Goal: Task Accomplishment & Management: Complete application form

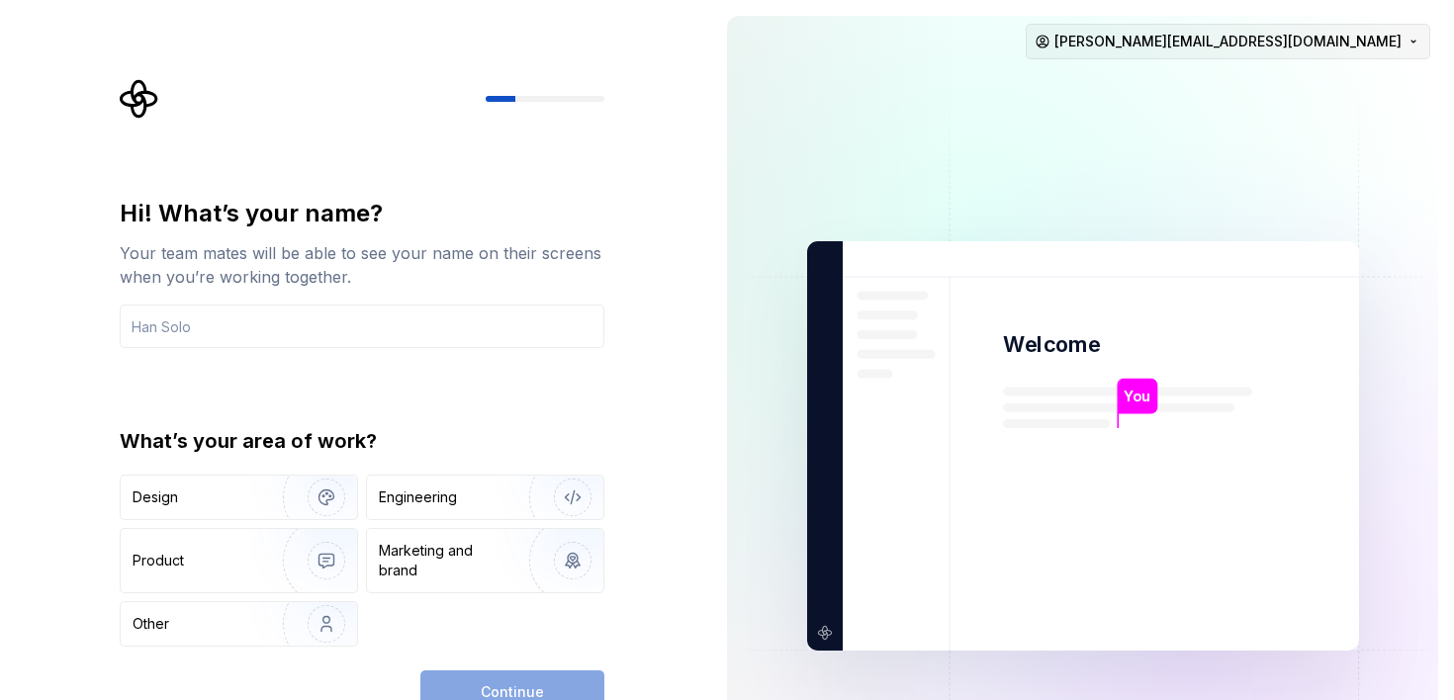
click at [1394, 38] on html "Hi! What’s your name? Your team mates will be able to see your name on their sc…" at bounding box center [727, 350] width 1454 height 700
click at [567, 295] on html "Hi! What’s your name? Your team mates will be able to see your name on their sc…" at bounding box center [727, 350] width 1454 height 700
click at [542, 305] on input "text" at bounding box center [362, 327] width 485 height 44
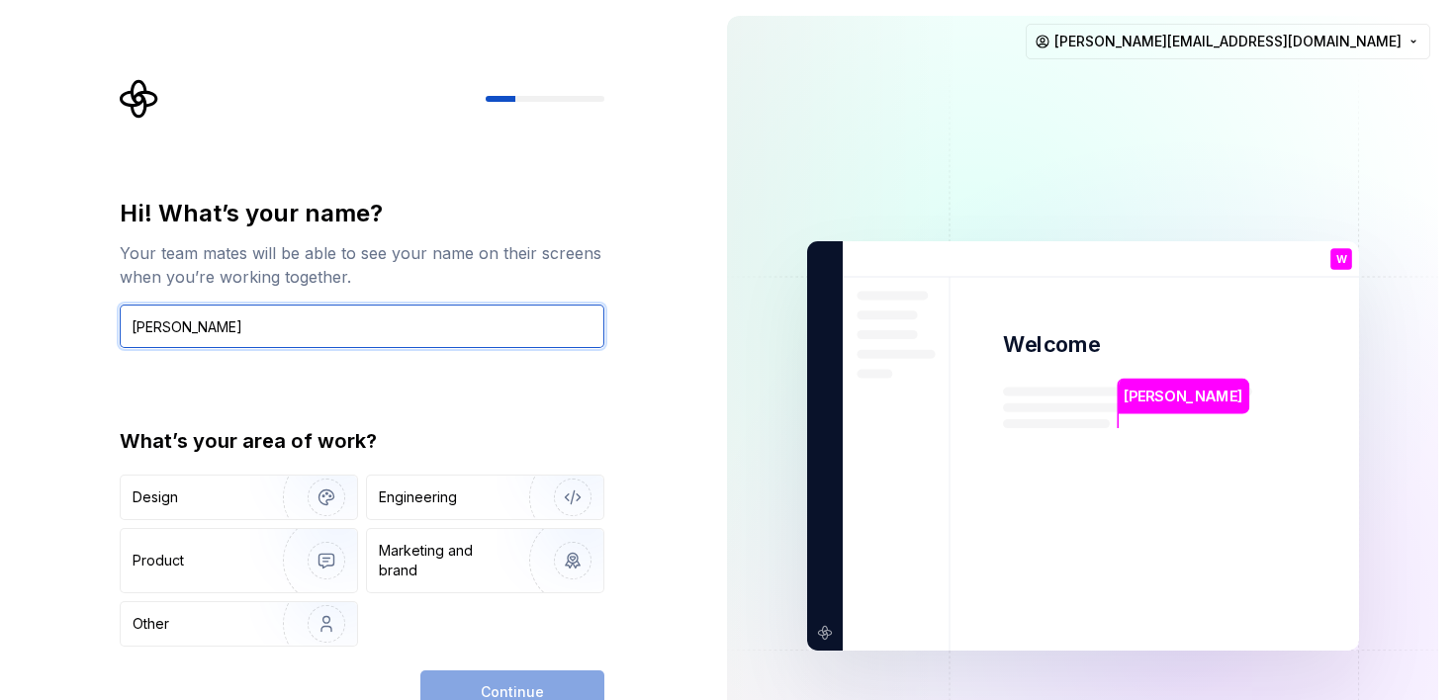
type input "Wayne"
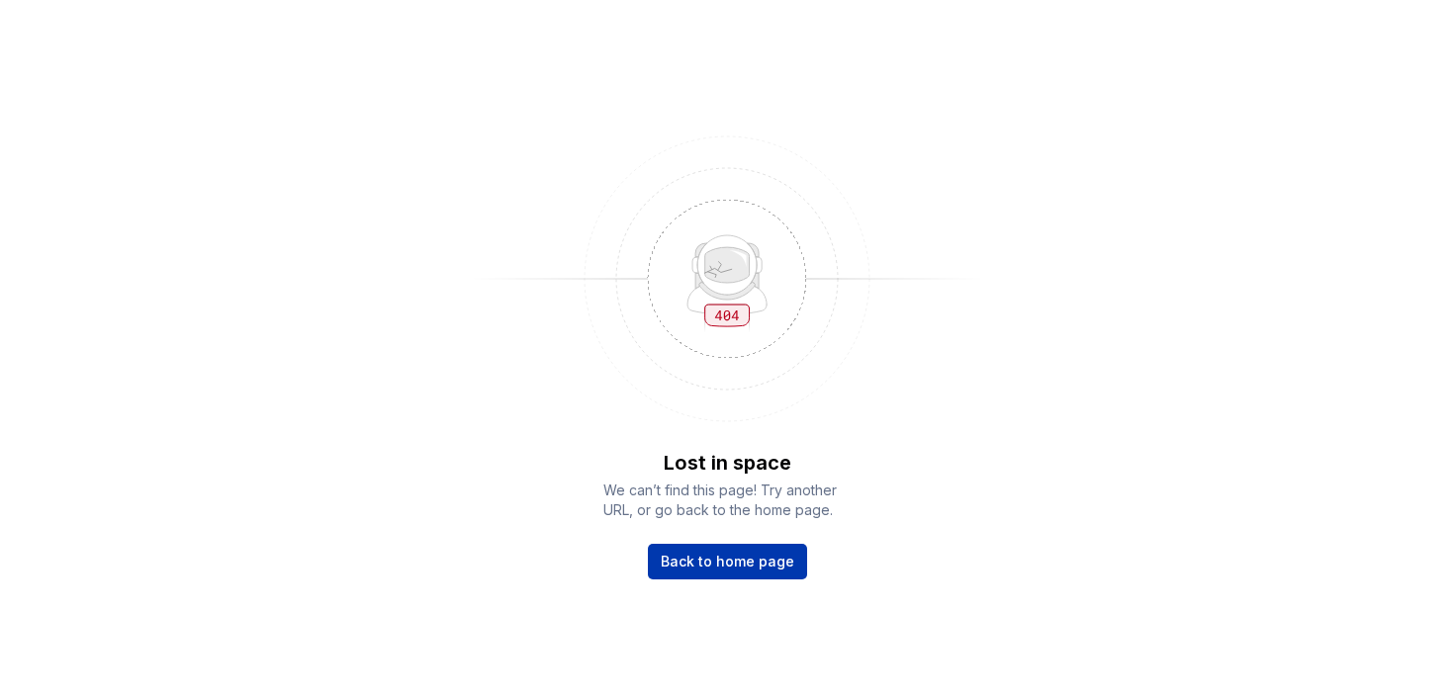
click at [785, 564] on span "Back to home page" at bounding box center [728, 562] width 134 height 20
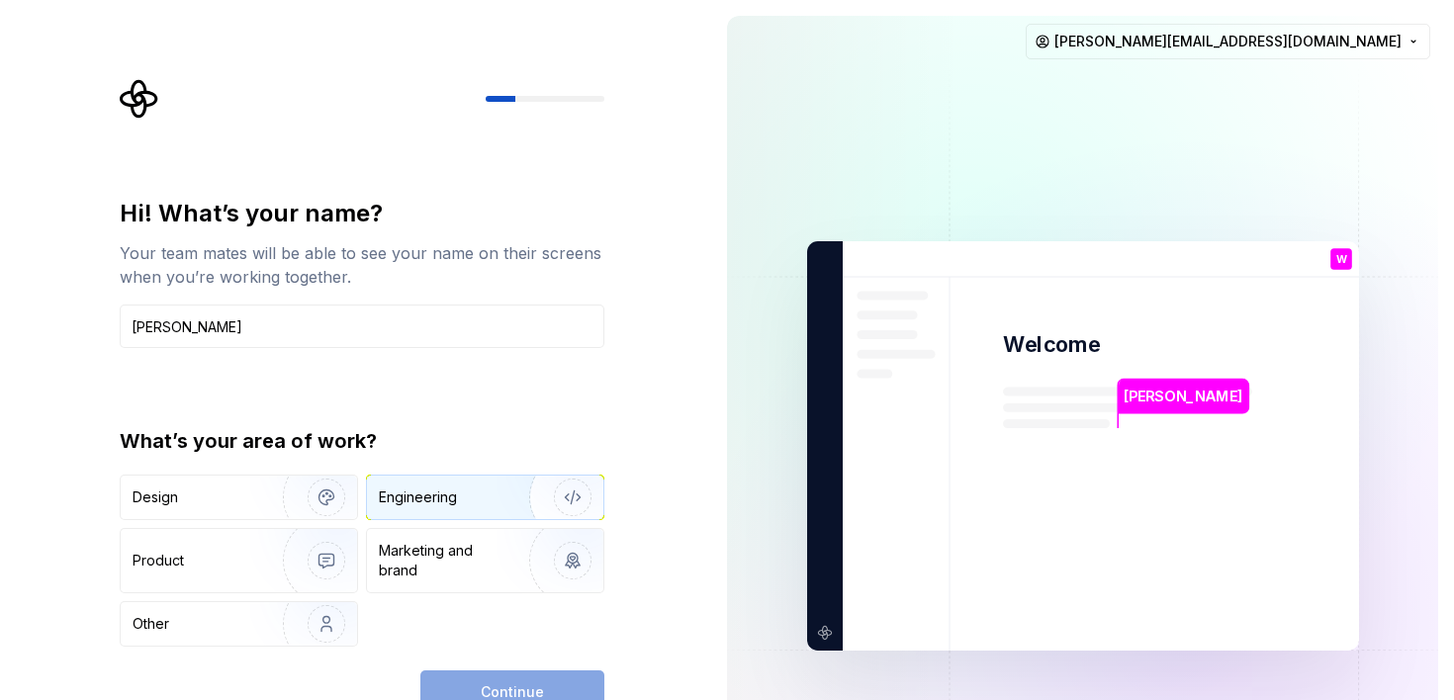
type input "[PERSON_NAME]"
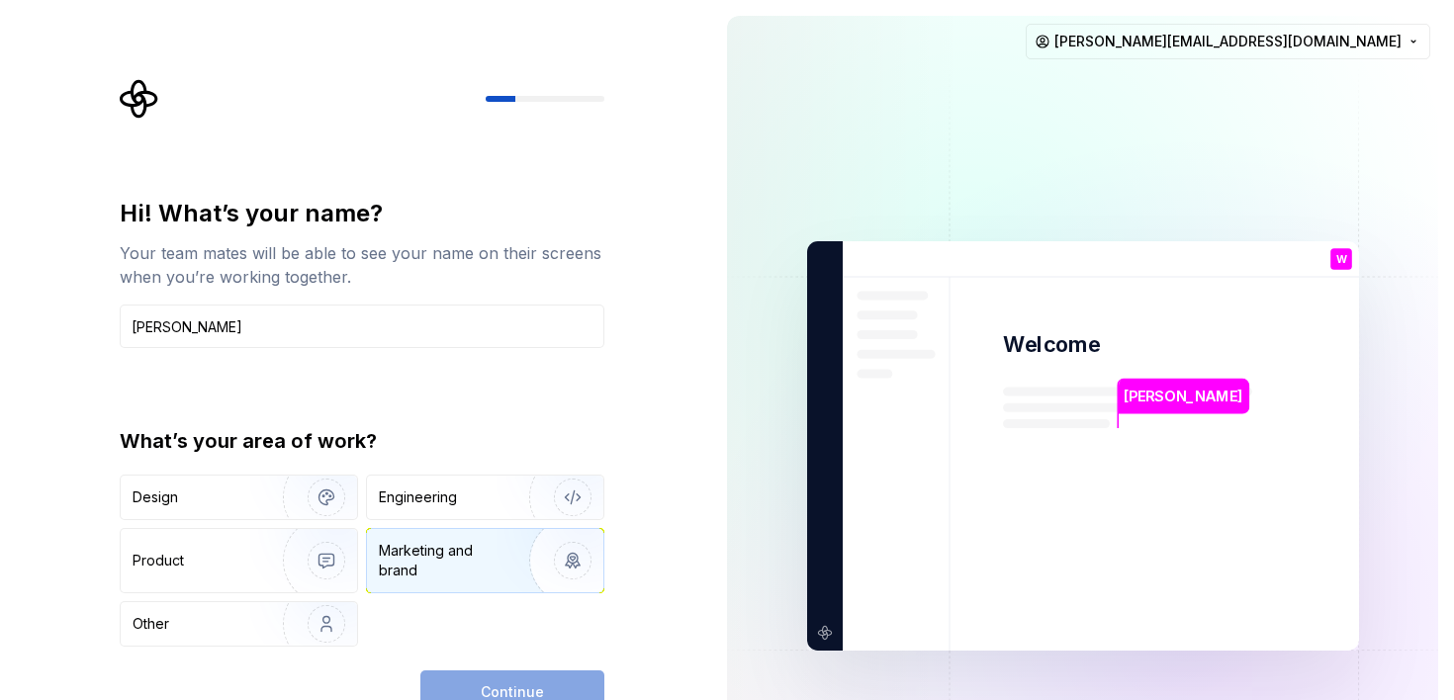
drag, startPoint x: 453, startPoint y: 495, endPoint x: 453, endPoint y: 530, distance: 35.6
click at [453, 495] on div "Engineering" at bounding box center [418, 498] width 78 height 20
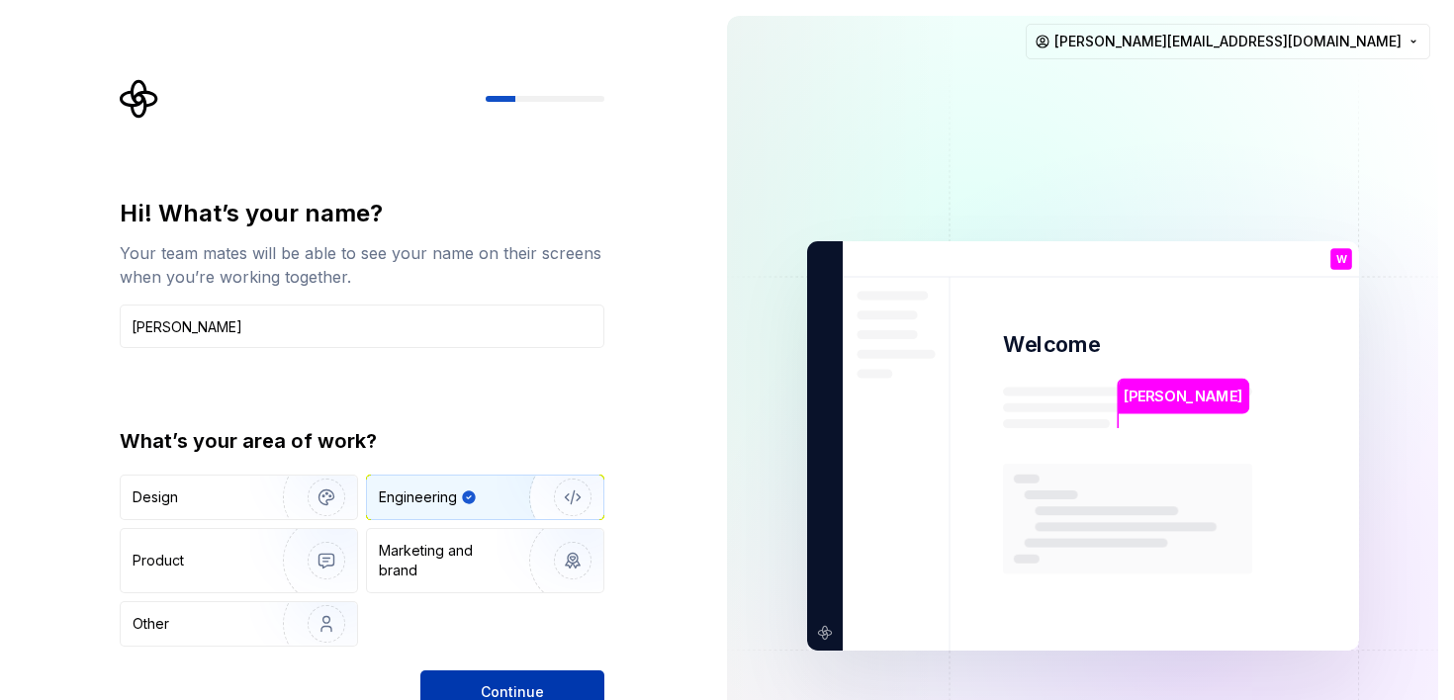
click at [518, 671] on button "Continue" at bounding box center [512, 693] width 184 height 44
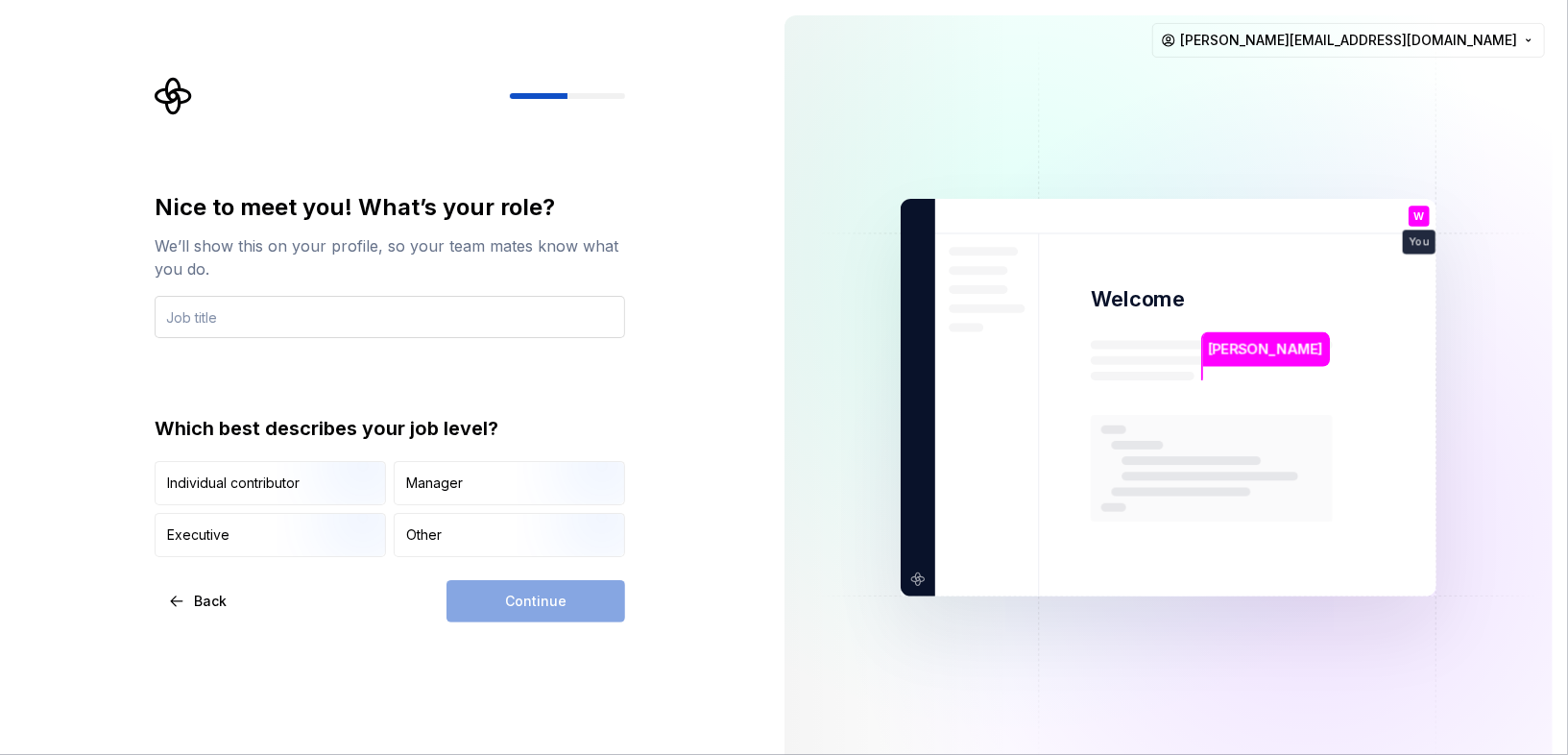
click at [397, 316] on input "text" at bounding box center [389, 317] width 471 height 43
type input "DEv"
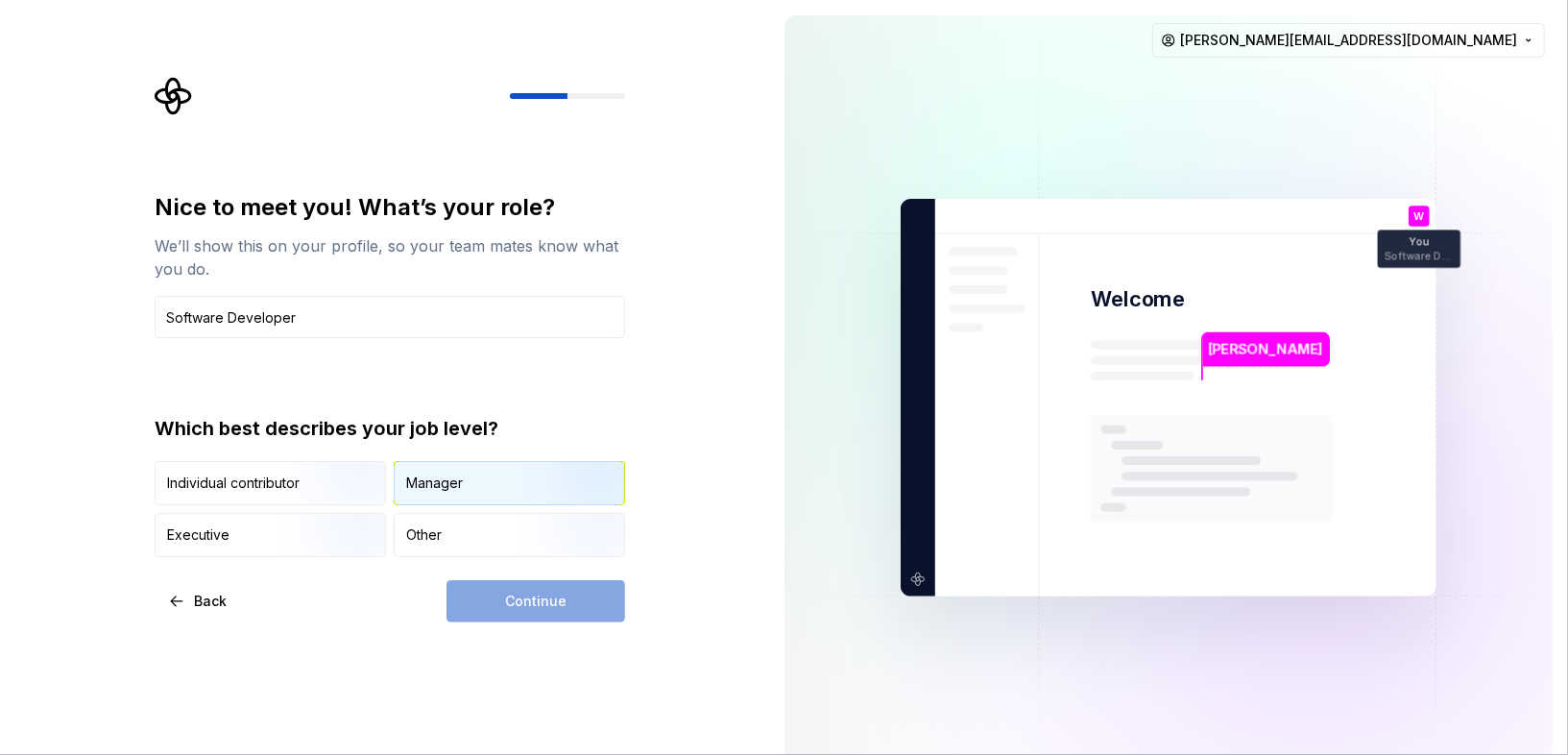
type input "Software Developer"
click at [421, 491] on div "Manager" at bounding box center [435, 483] width 56 height 19
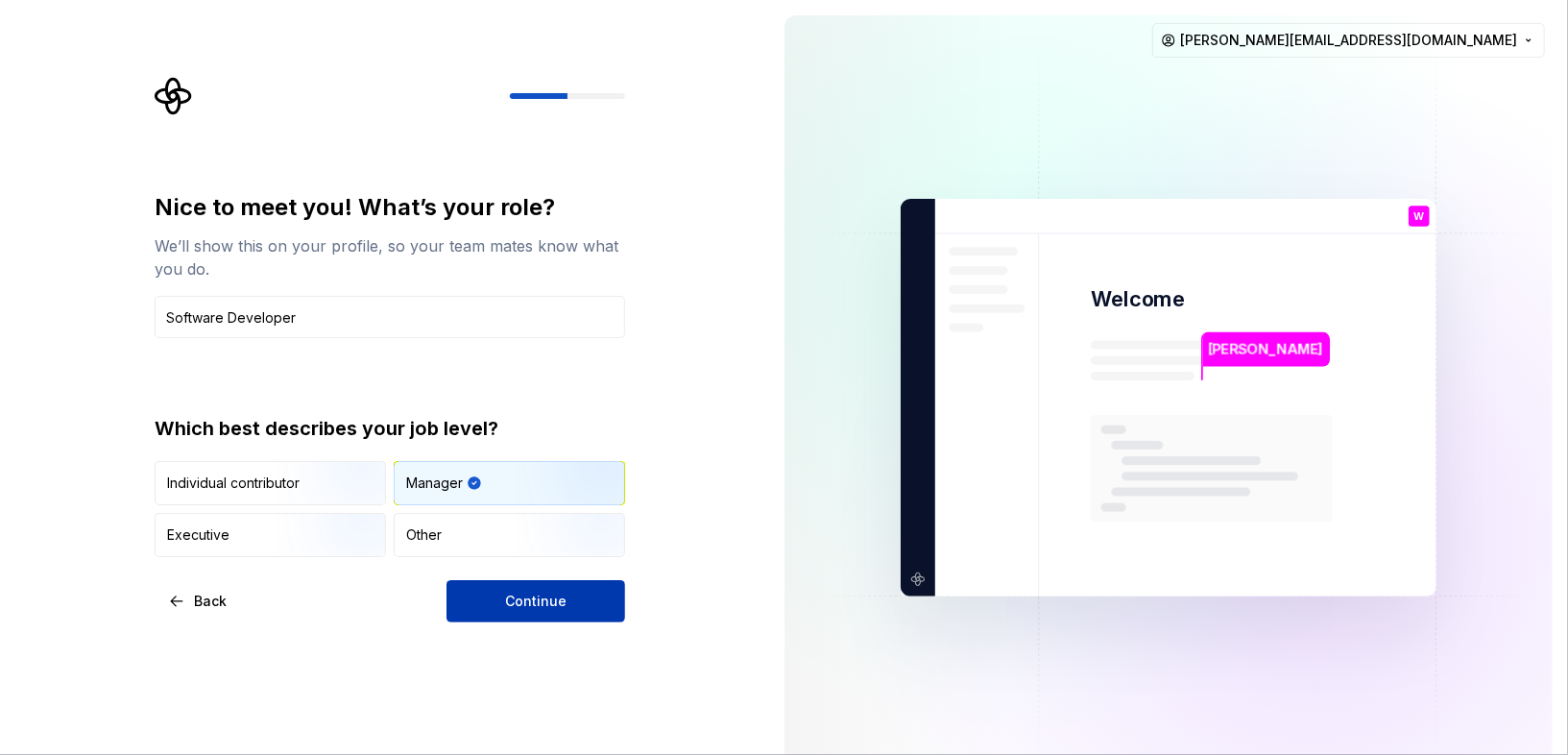
click at [521, 609] on button "Continue" at bounding box center [536, 602] width 179 height 43
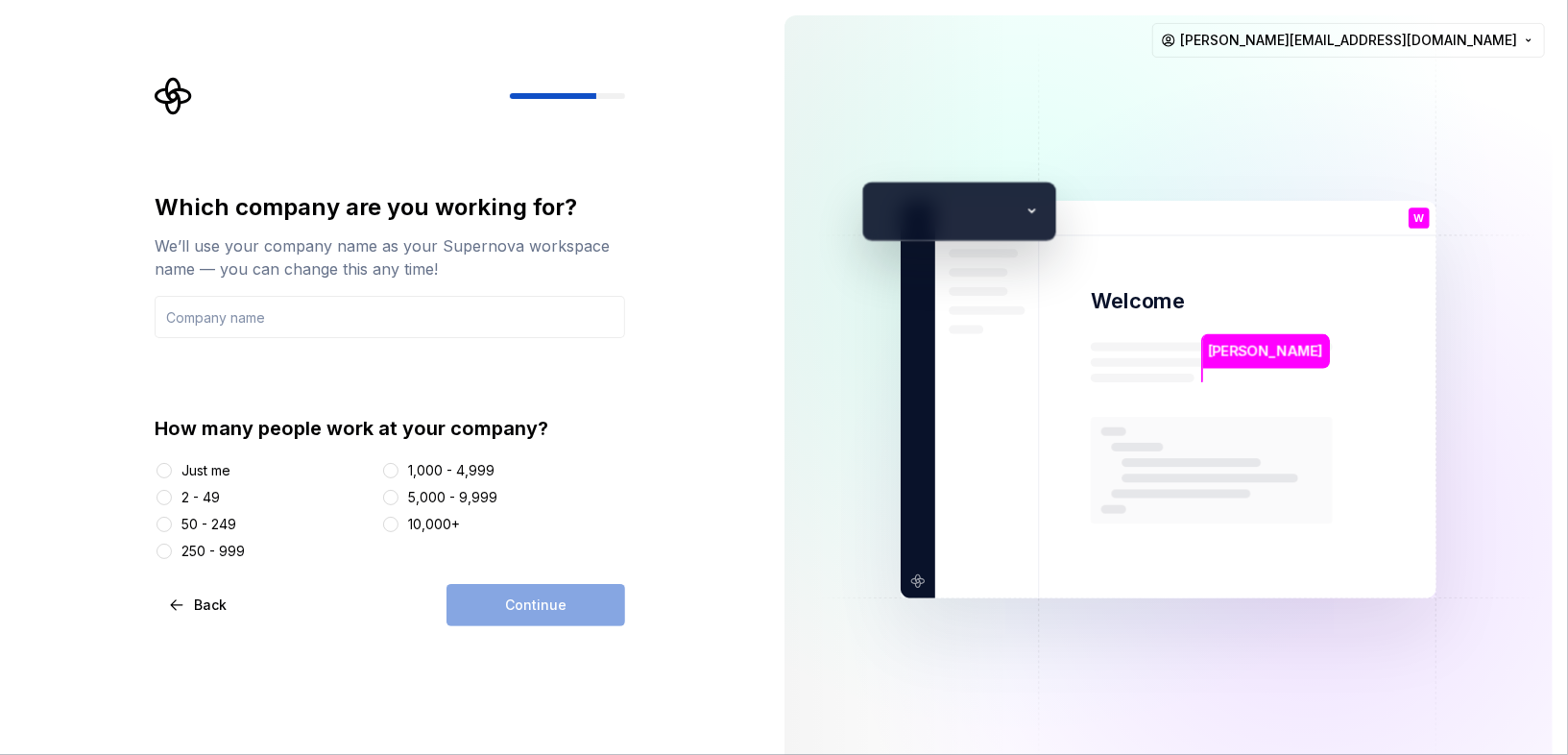
click at [198, 509] on div "Just me 2 - 49 50 - 249 250 - 999 1,000 - 4,999 5,000 - 9,999 10,000+" at bounding box center [389, 510] width 471 height 100
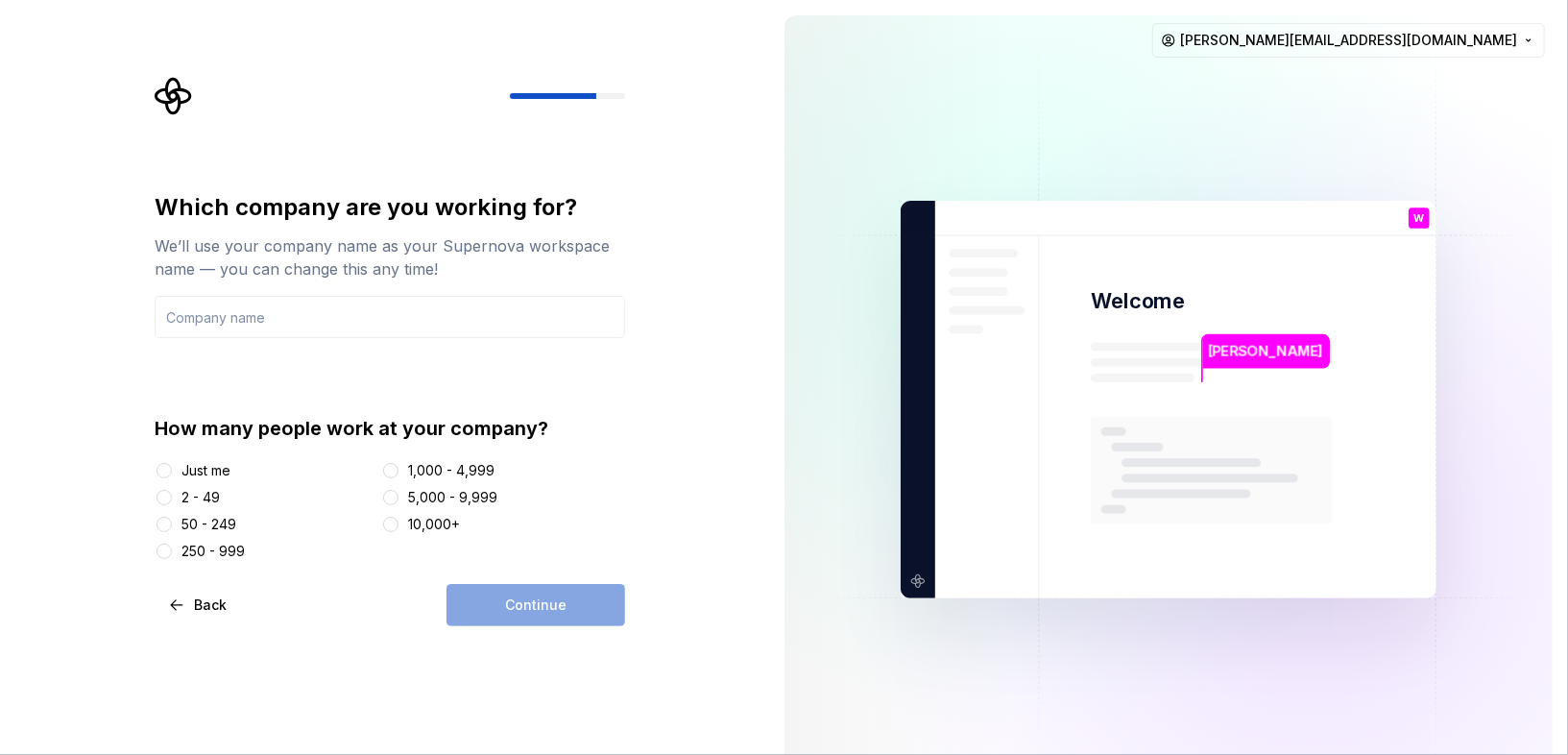
click at [200, 504] on div "2 - 49" at bounding box center [201, 498] width 39 height 19
click at [172, 504] on button "2 - 49" at bounding box center [164, 498] width 16 height 16
click at [430, 321] on input "text" at bounding box center [389, 317] width 471 height 43
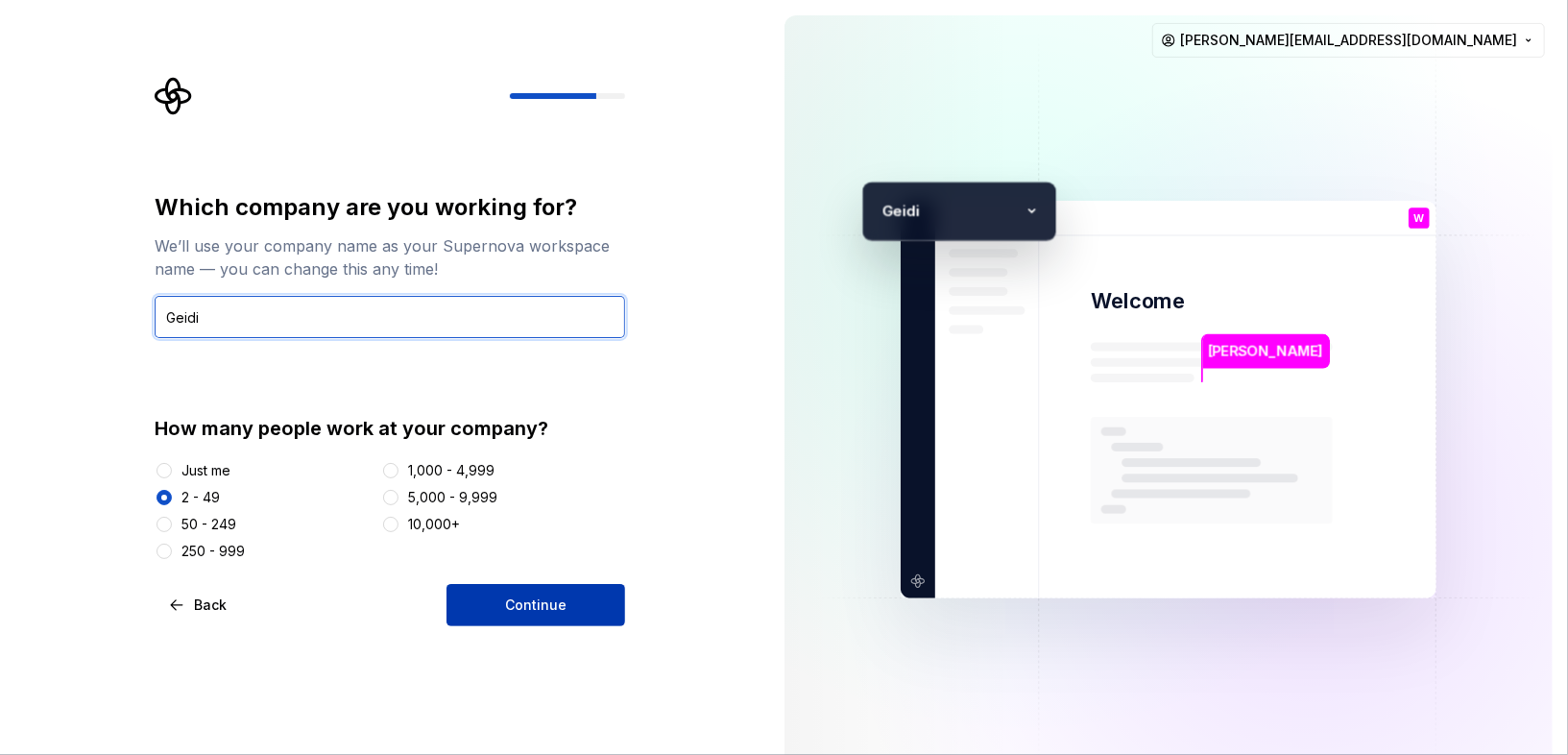
type input "Geidi"
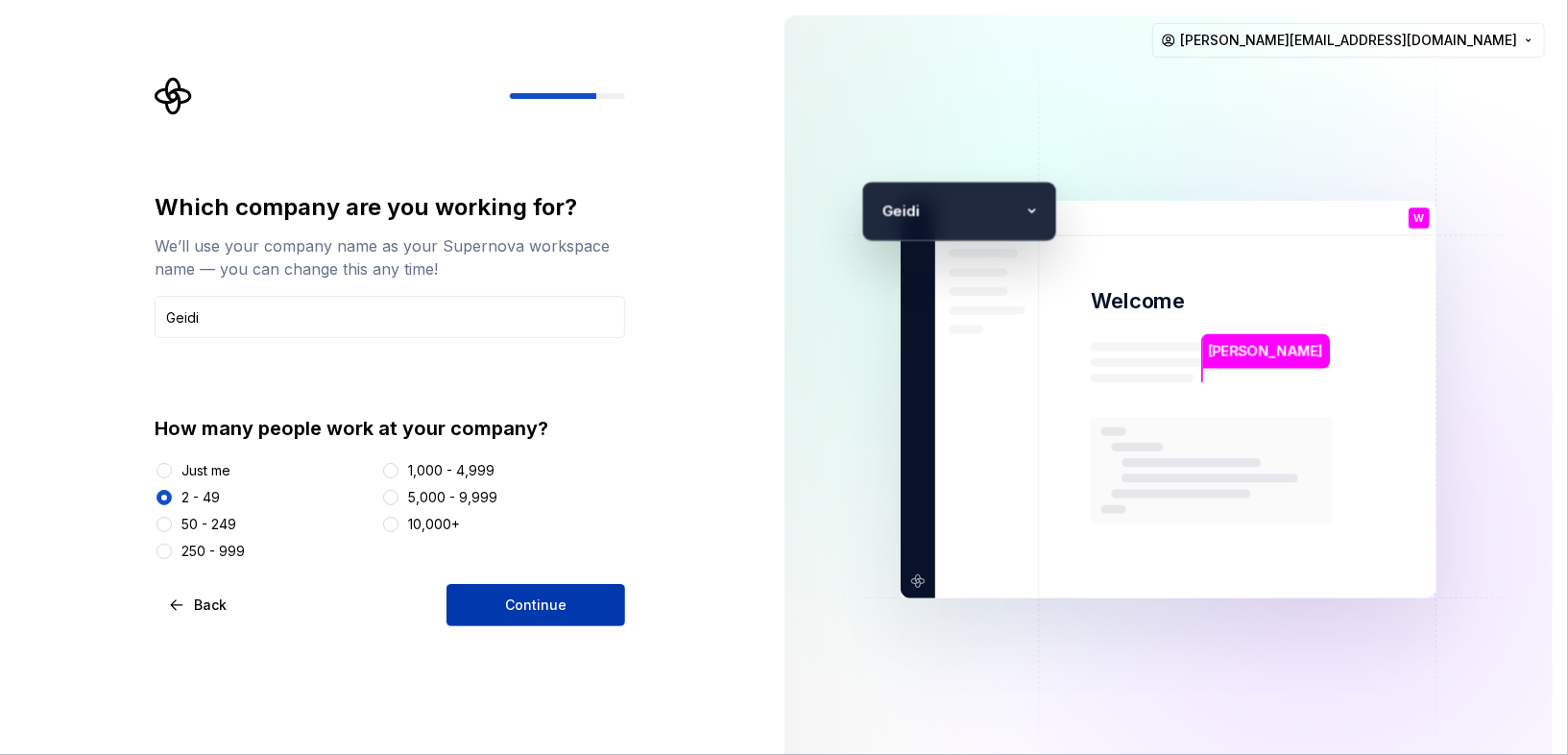
click at [505, 614] on button "Continue" at bounding box center [536, 606] width 179 height 43
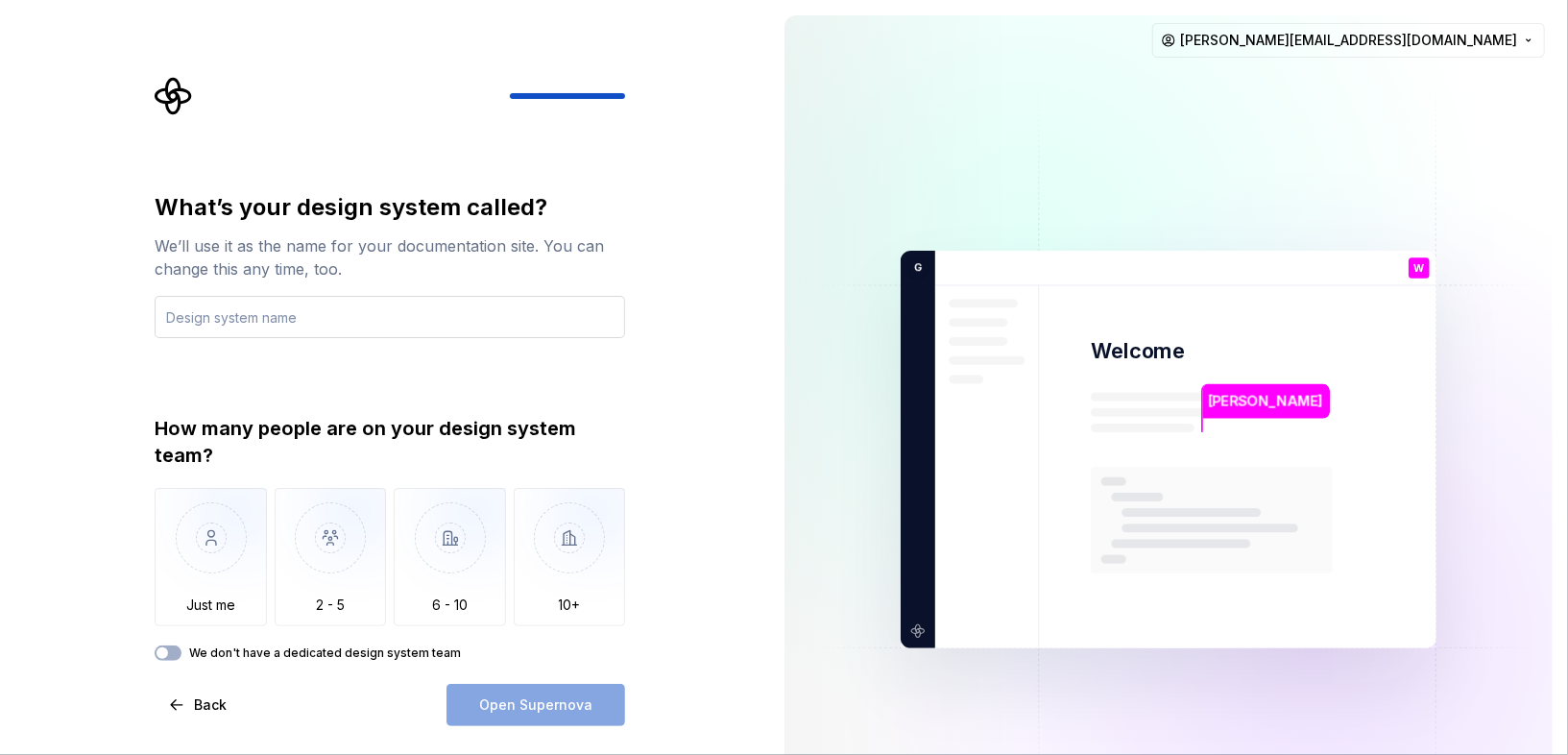
click at [311, 336] on input "text" at bounding box center [389, 317] width 471 height 43
click at [313, 331] on input "text" at bounding box center [389, 317] width 471 height 43
click at [1410, 60] on img at bounding box center [1167, 449] width 777 height 907
click at [1410, 55] on html "What’s your design system called? We’ll use it as the name for your documentati…" at bounding box center [784, 378] width 1568 height 755
click at [1410, 82] on div "Sign out" at bounding box center [1464, 82] width 182 height 19
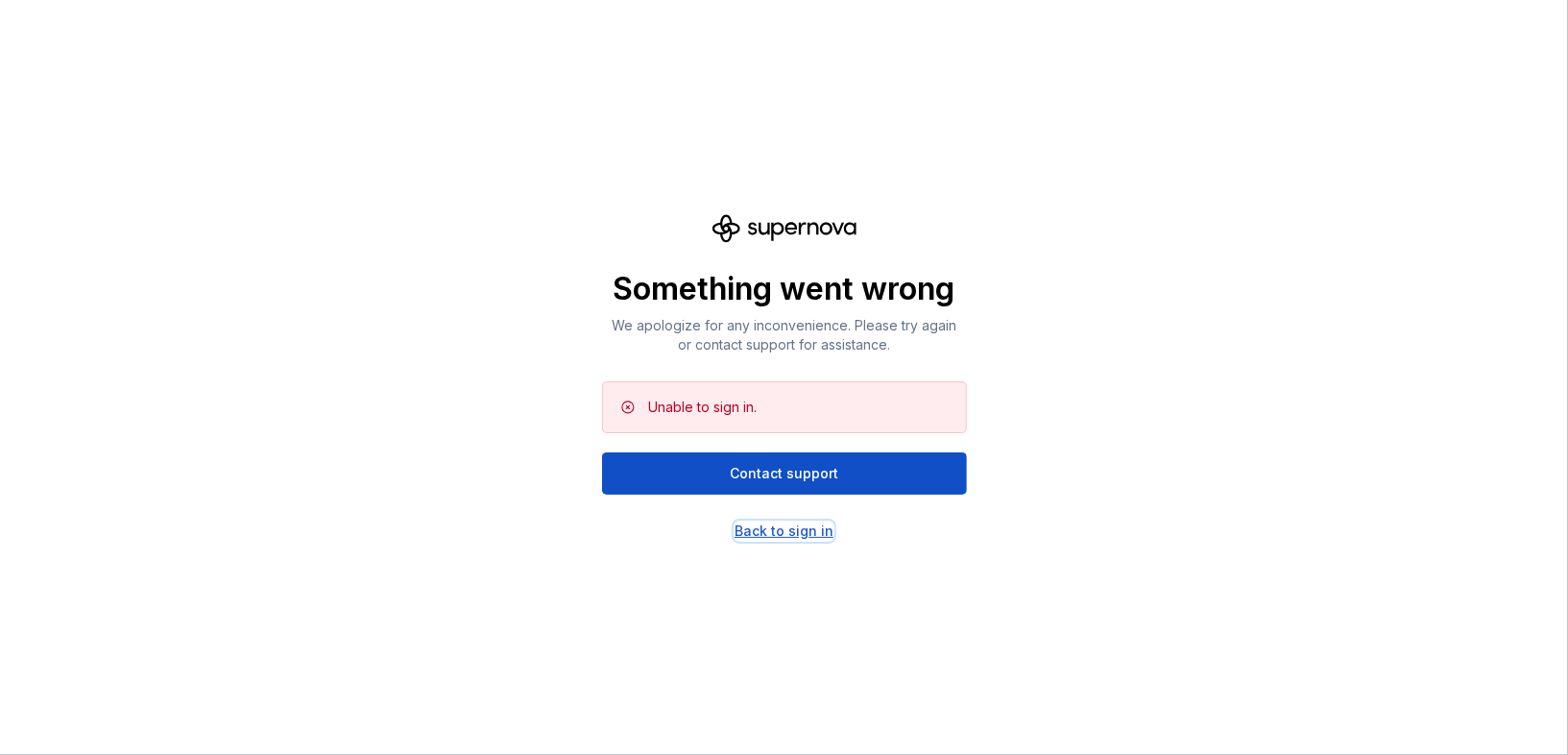
click at [803, 521] on div "Back to sign in" at bounding box center [784, 531] width 99 height 19
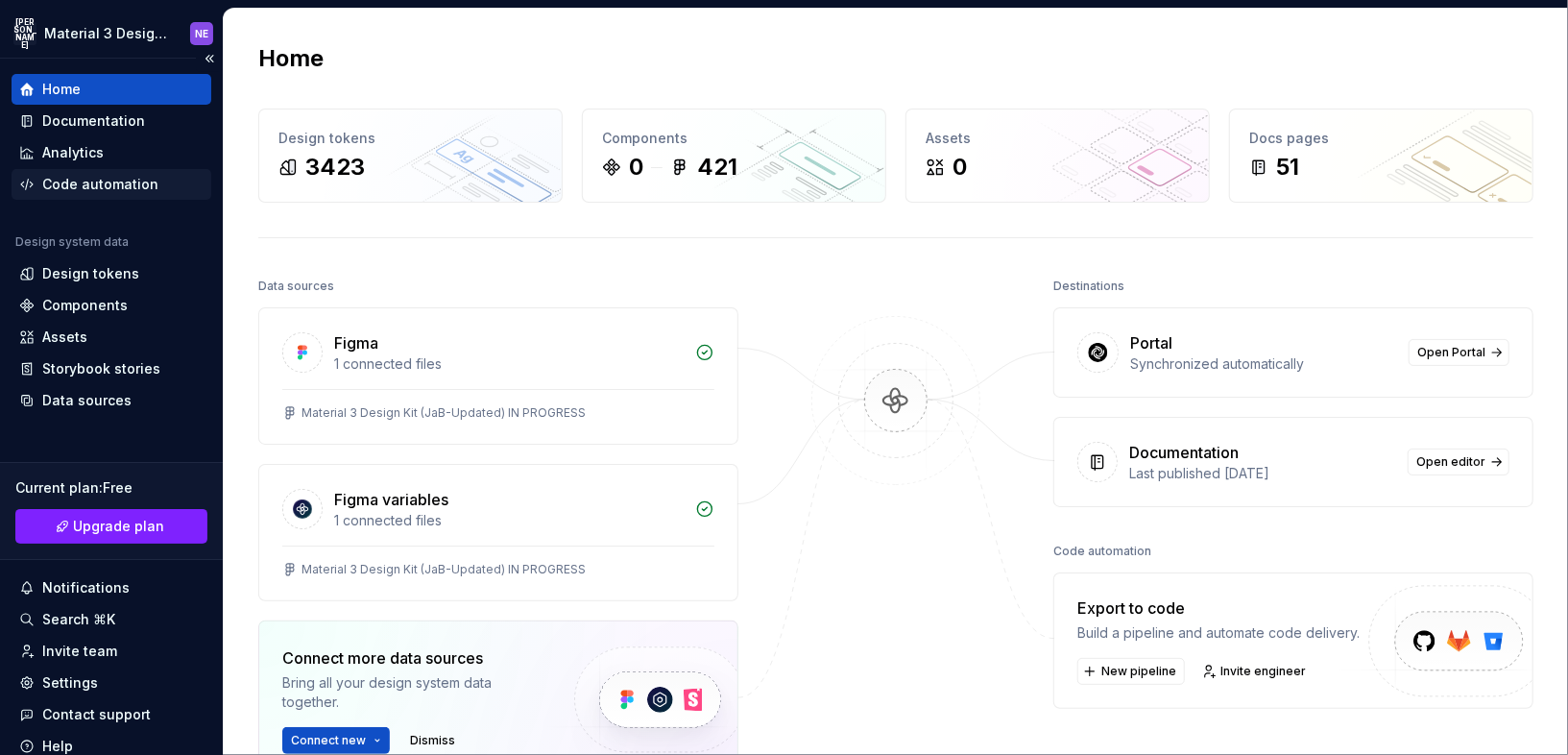
click at [143, 191] on div "Code automation" at bounding box center [101, 184] width 116 height 19
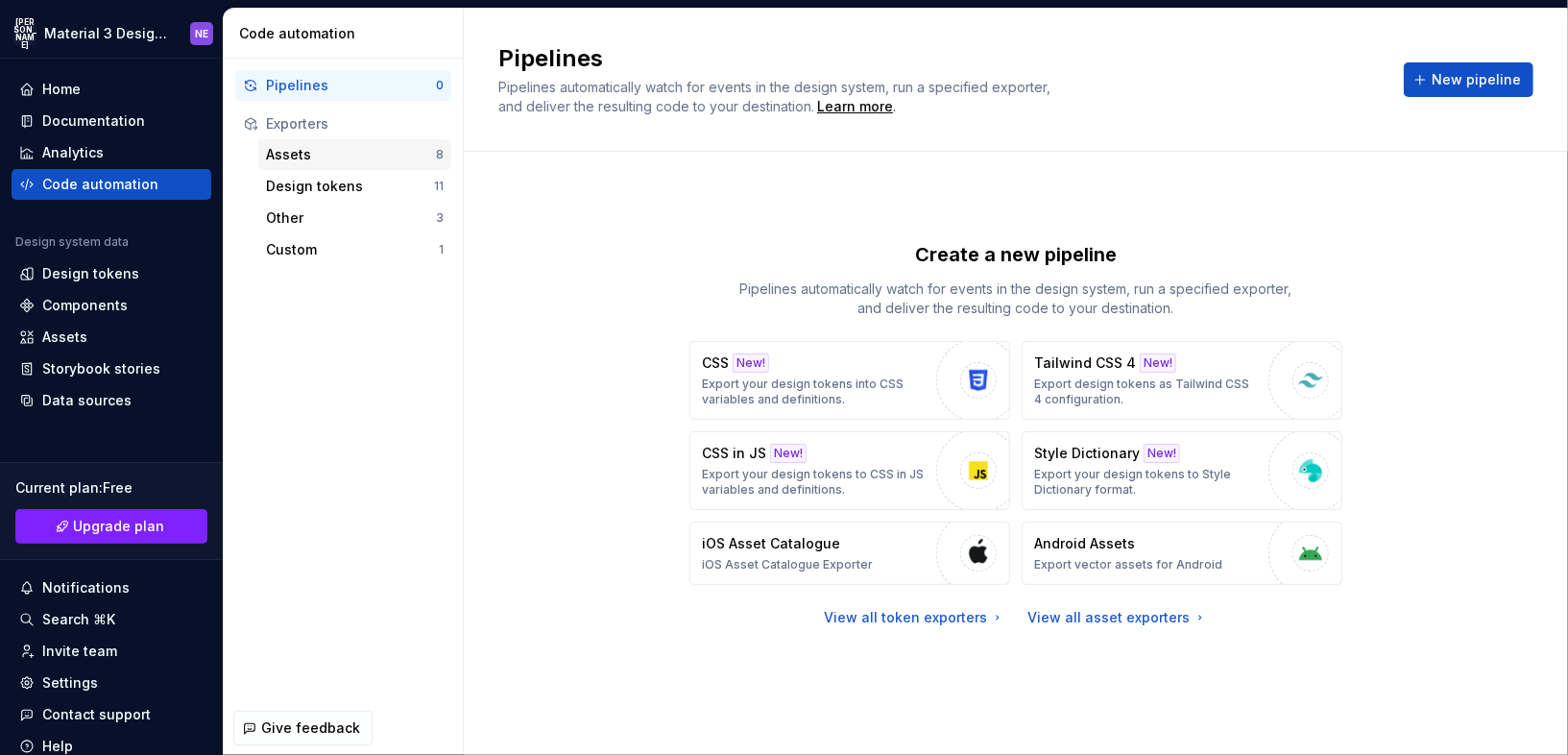
click at [376, 157] on div "Assets" at bounding box center [350, 154] width 170 height 19
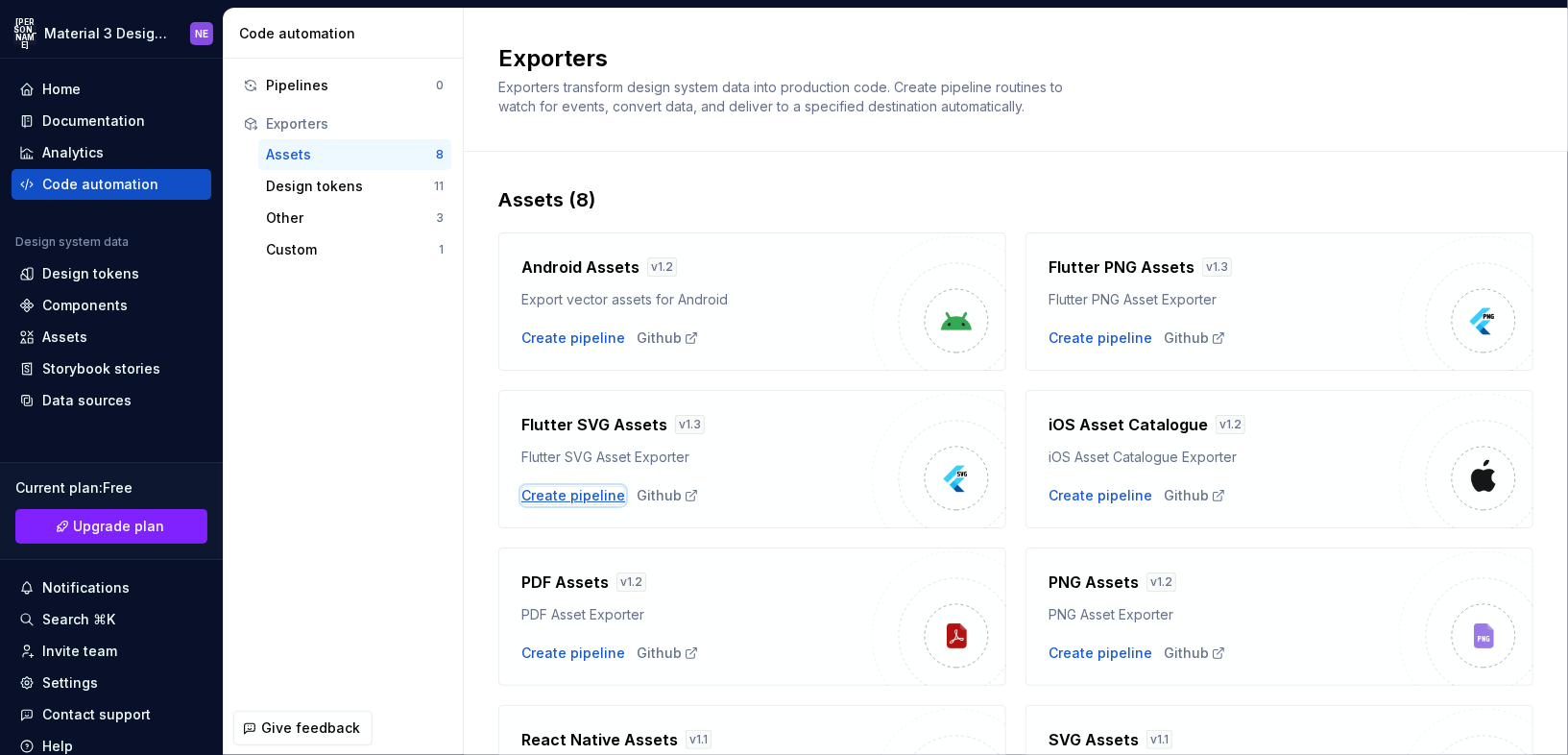
click at [573, 493] on div "Create pipeline" at bounding box center [572, 496] width 104 height 19
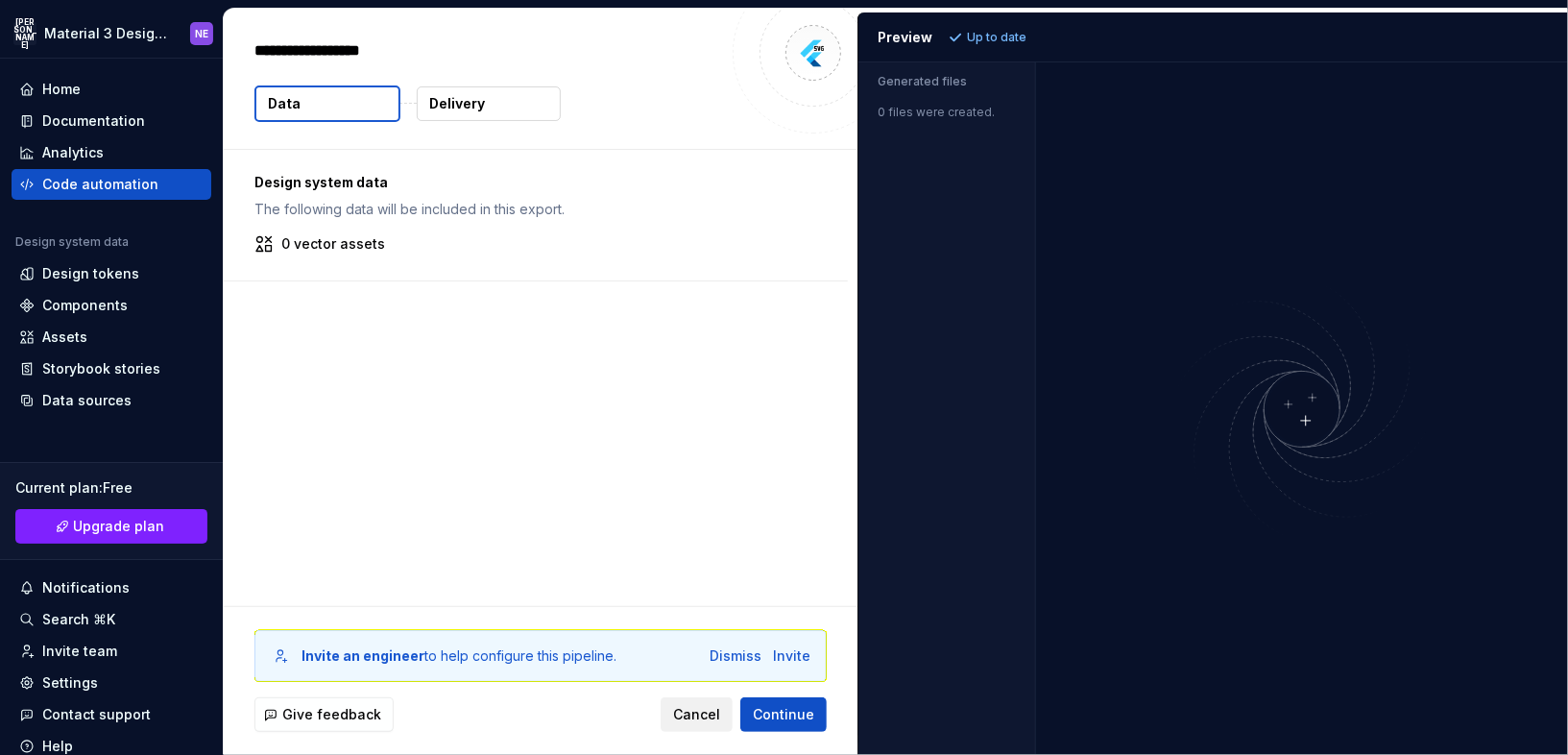
click at [725, 707] on button "Cancel" at bounding box center [697, 714] width 72 height 35
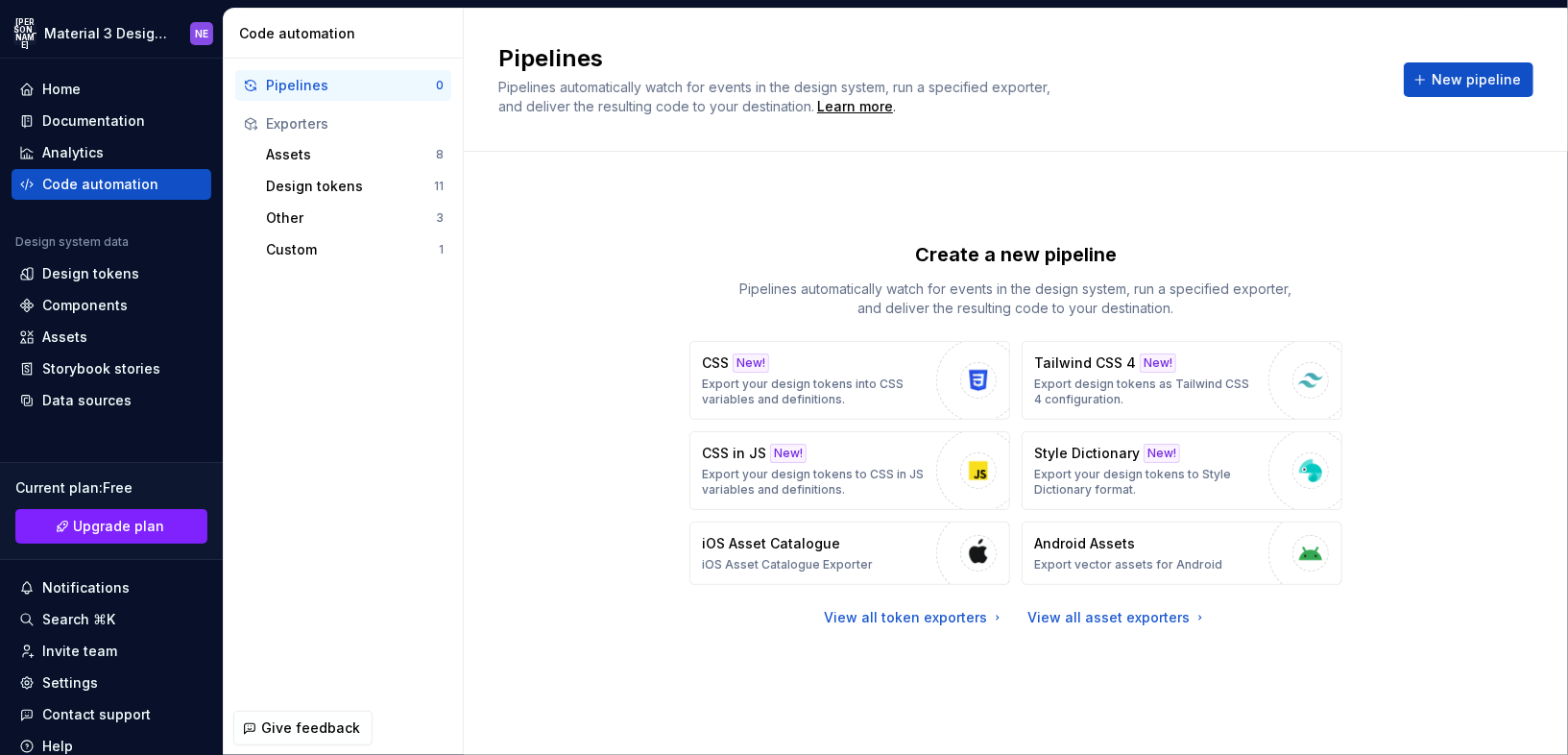
drag, startPoint x: 1061, startPoint y: 539, endPoint x: 493, endPoint y: 444, distance: 575.9
click at [496, 445] on div "Create a new pipeline Pipelines automatically watch for events in the design sy…" at bounding box center [1016, 452] width 1104 height 603
click at [1045, 621] on div "View all asset exporters" at bounding box center [1118, 617] width 180 height 19
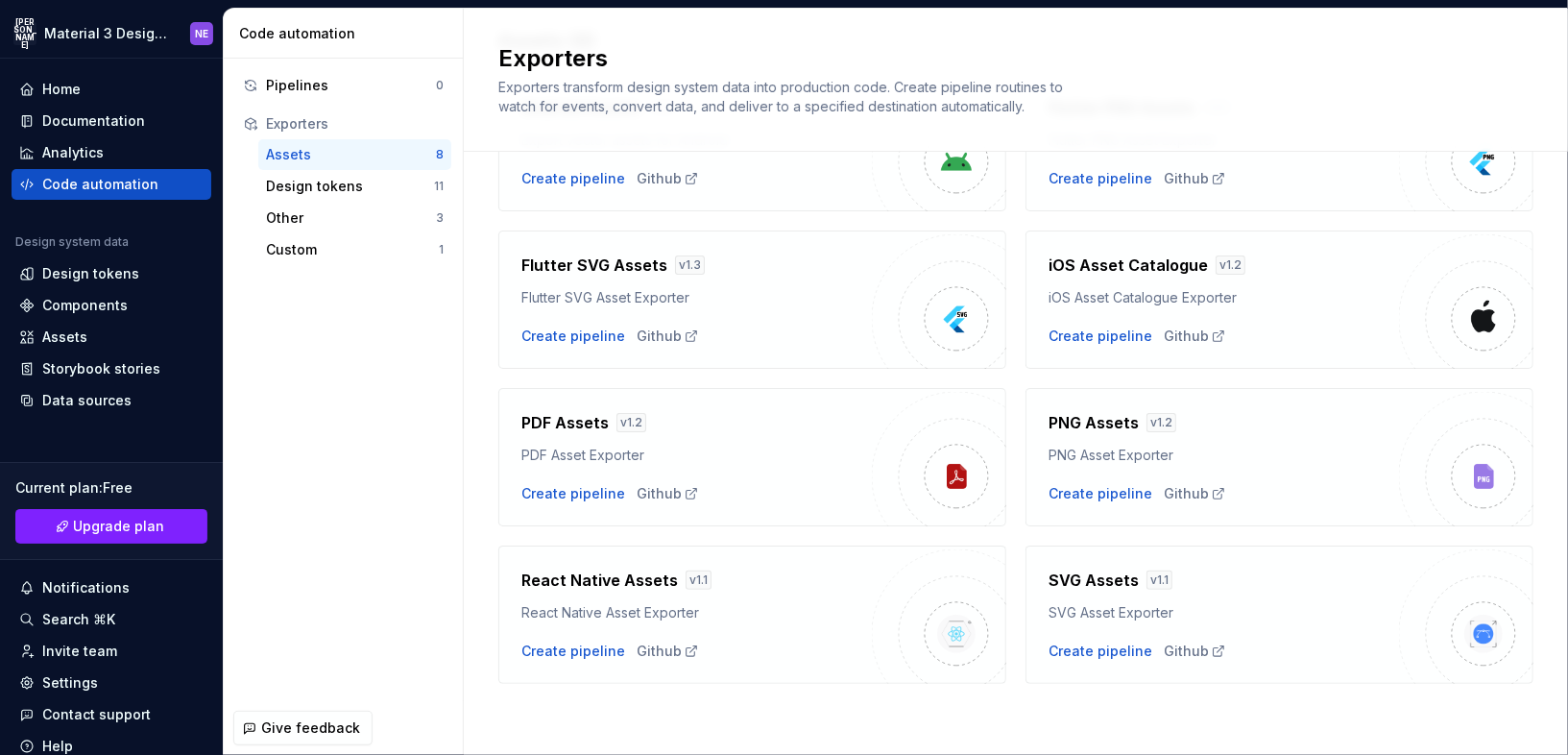
scroll to position [92, 0]
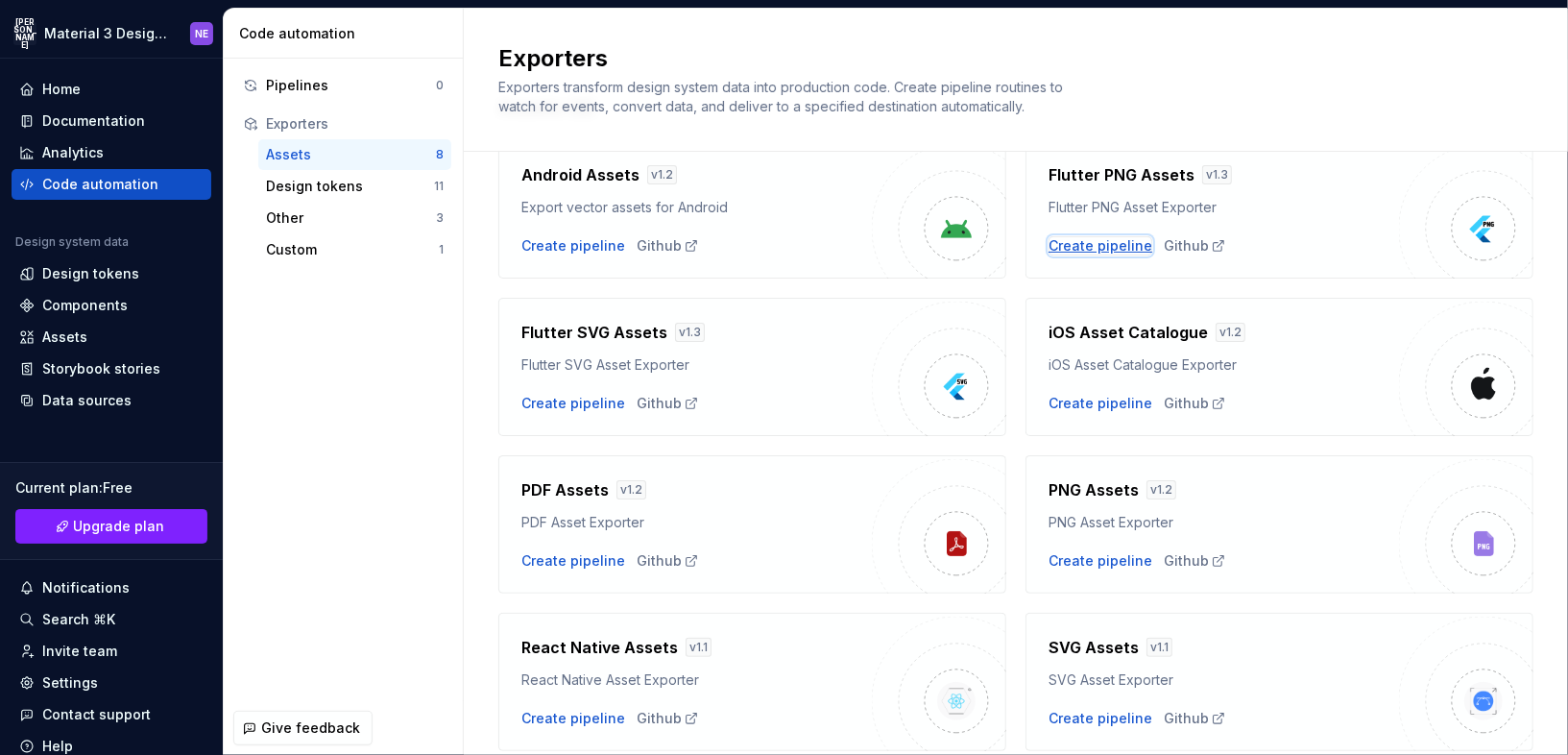
click at [1129, 243] on div "Create pipeline" at bounding box center [1099, 246] width 104 height 19
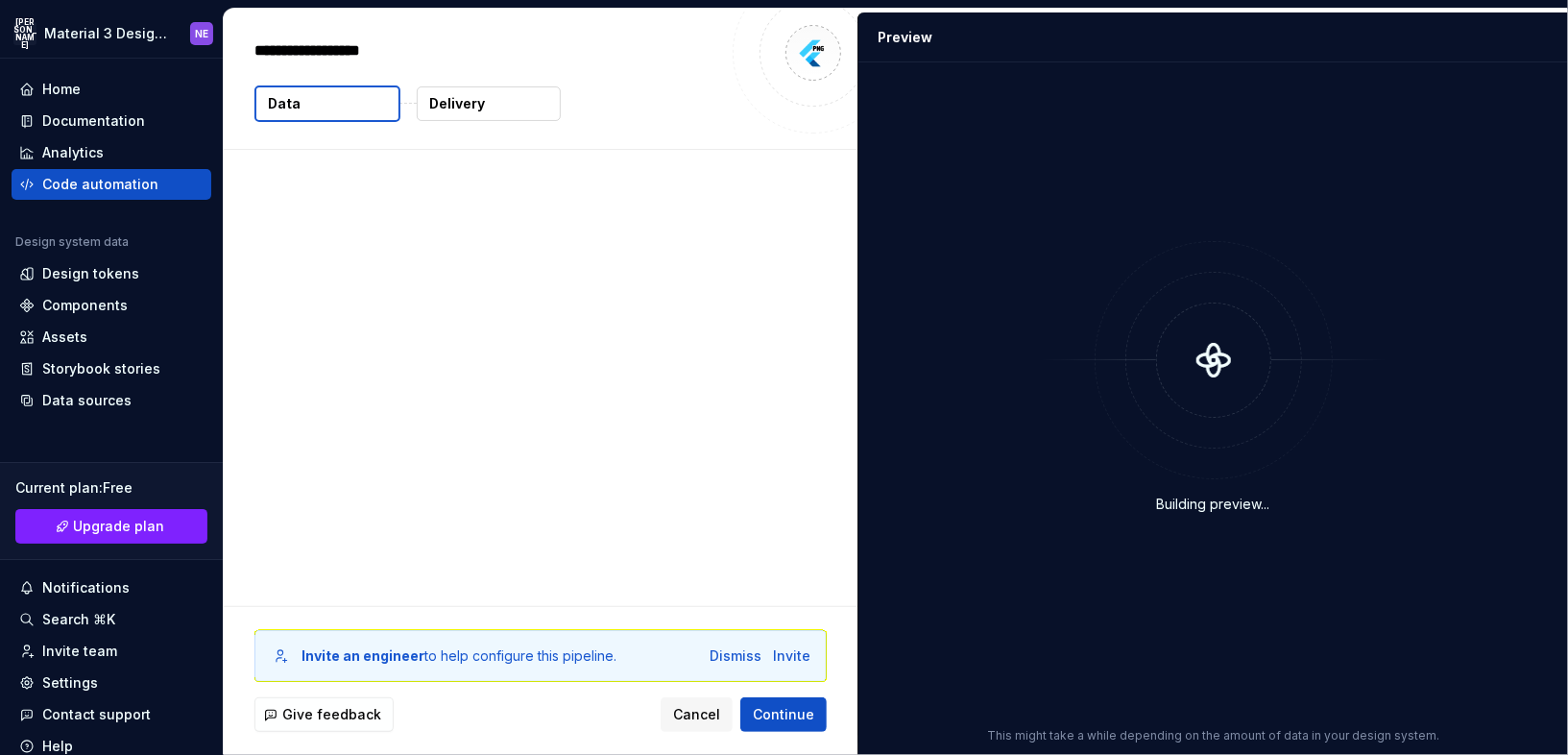
type textarea "*"
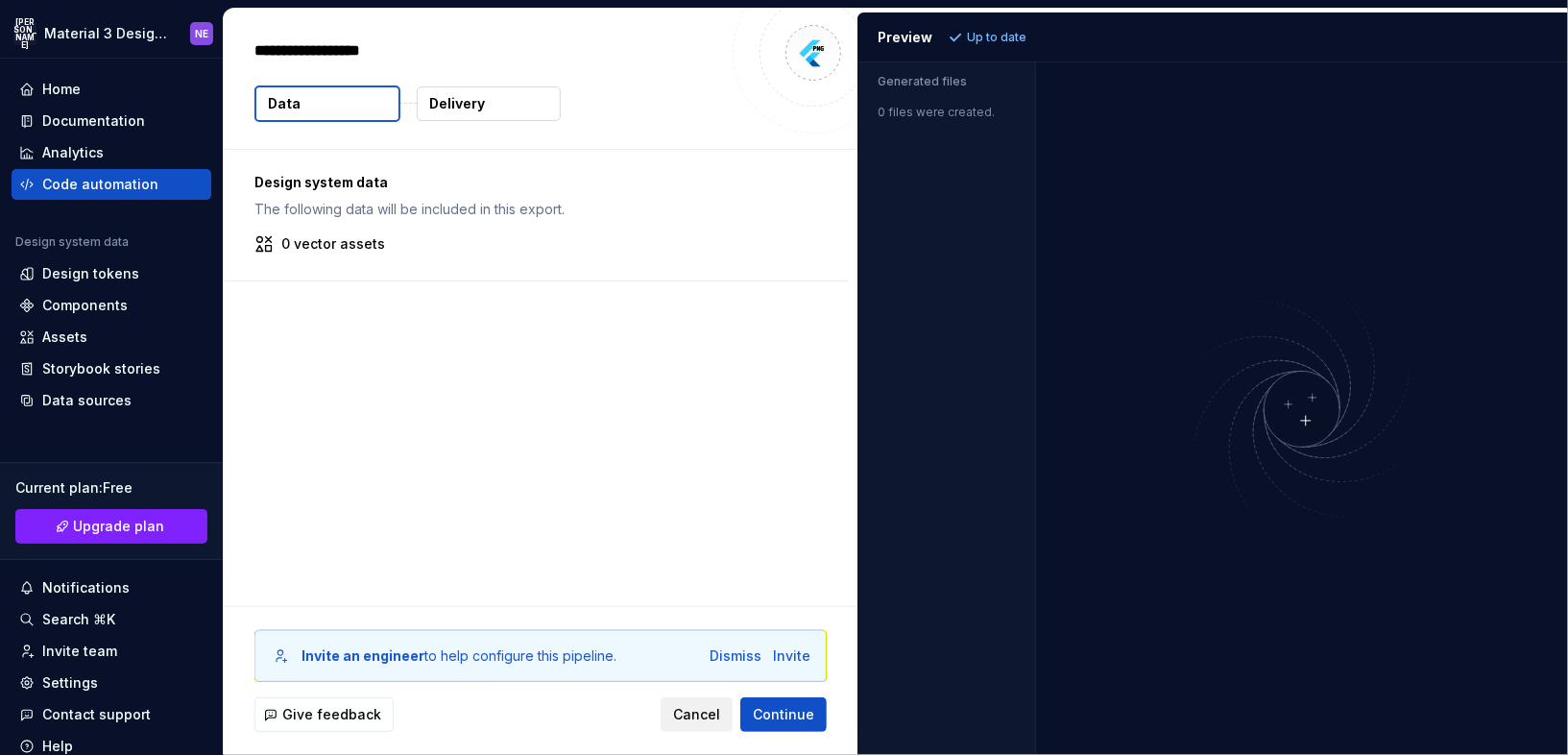
click at [701, 701] on button "Cancel" at bounding box center [697, 714] width 72 height 35
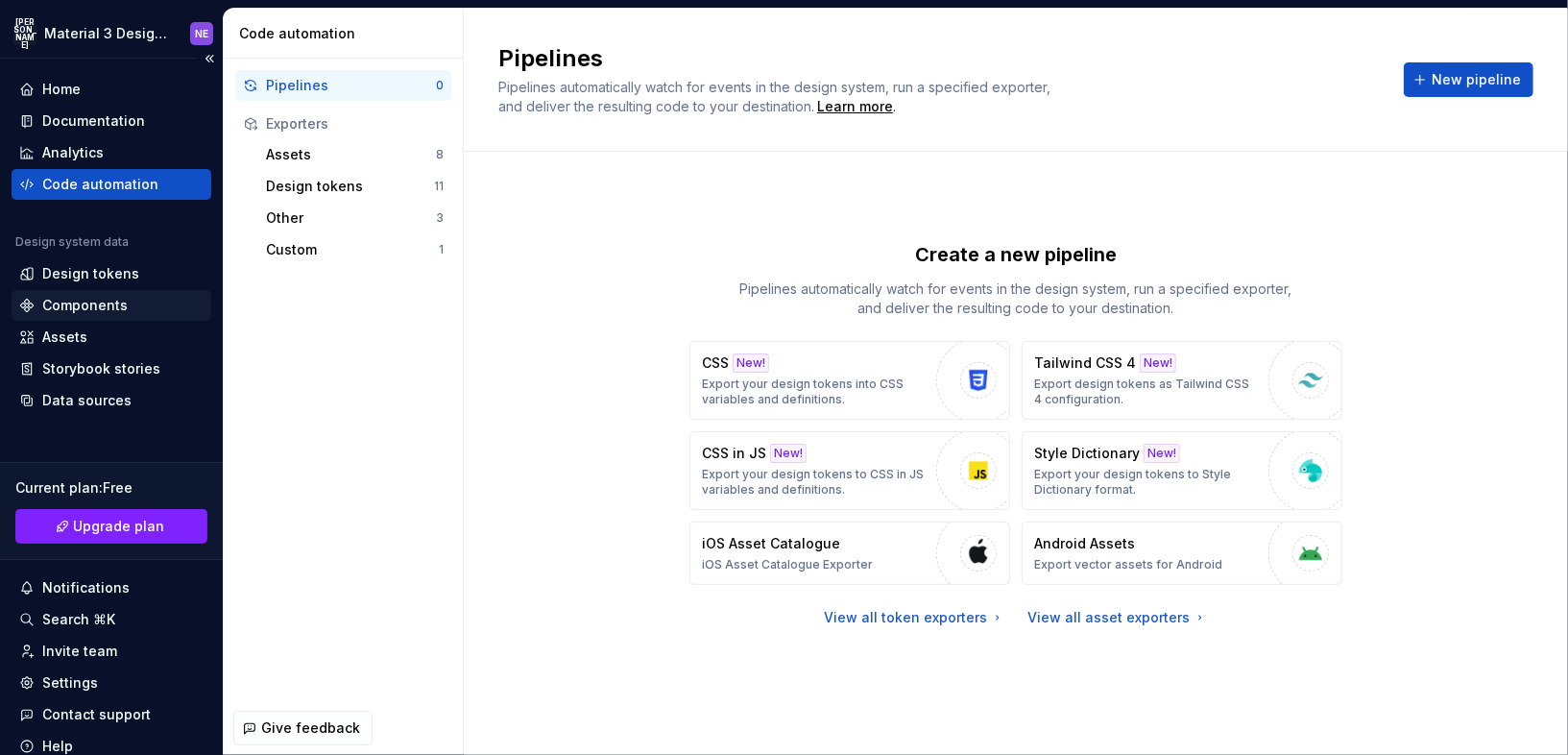
click at [86, 307] on div "Components" at bounding box center [85, 306] width 85 height 19
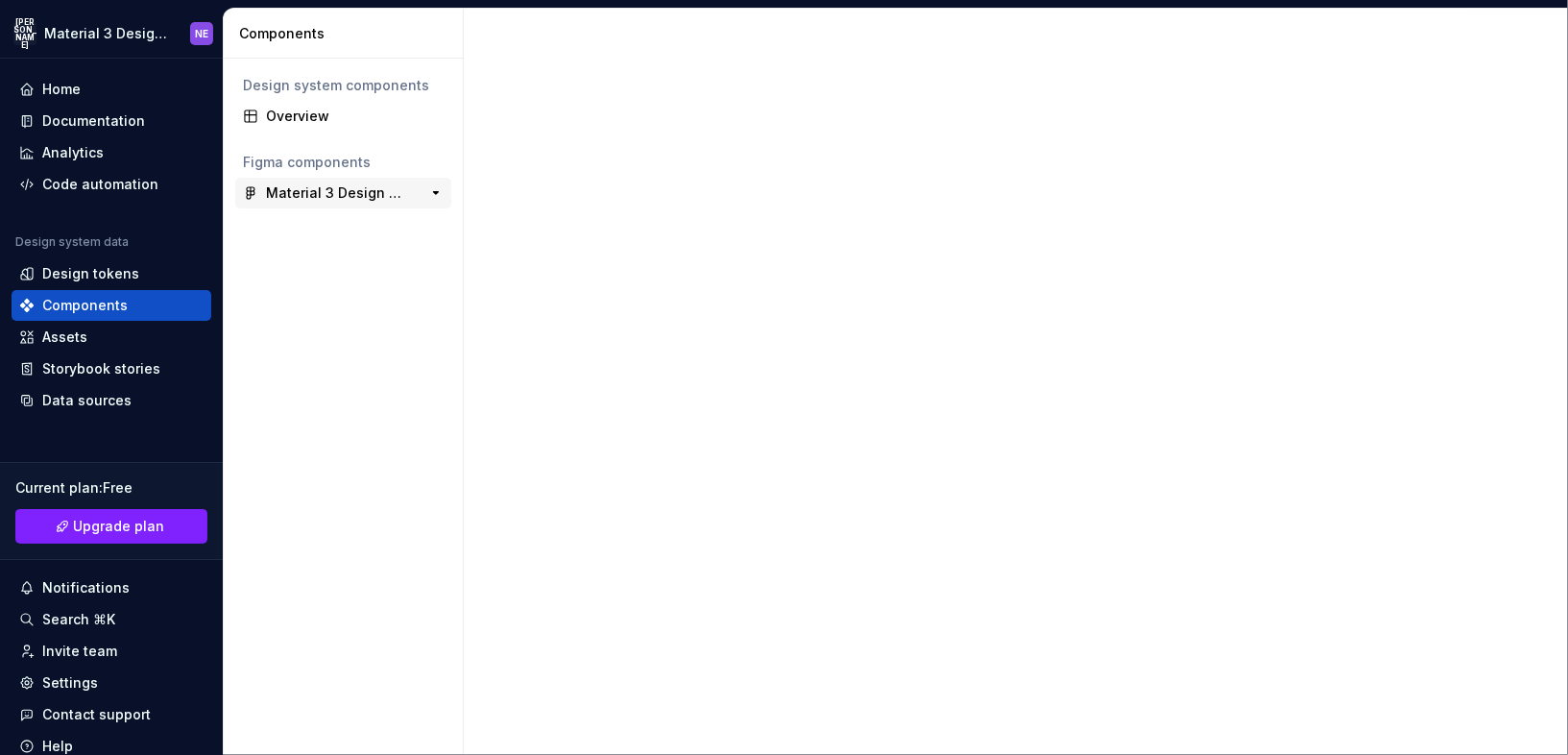
click at [316, 207] on div "Material 3 Design Kit (JaB-Updated) IN PROGRESS 0" at bounding box center [343, 193] width 216 height 31
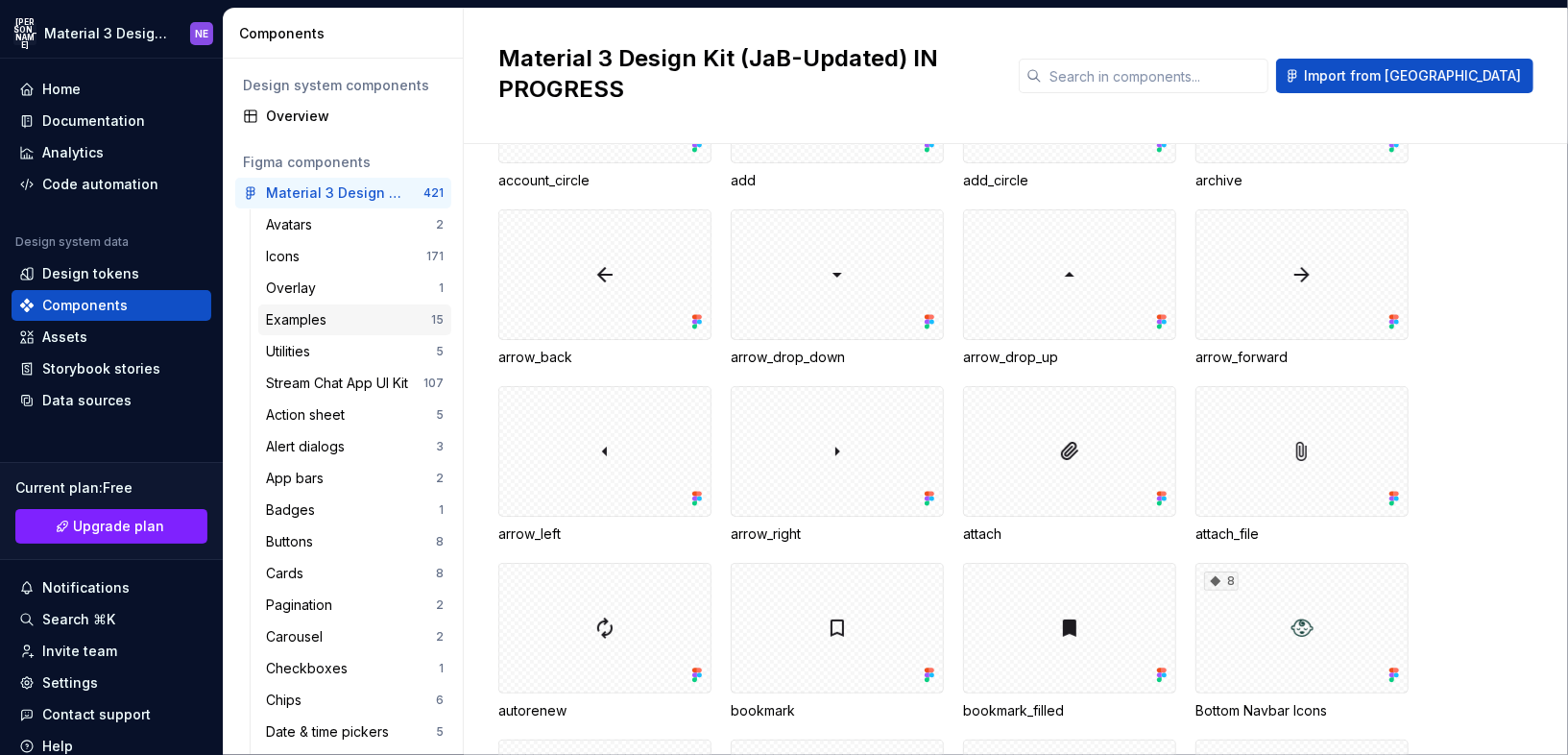
scroll to position [410, 0]
